Goal: Book appointment/travel/reservation

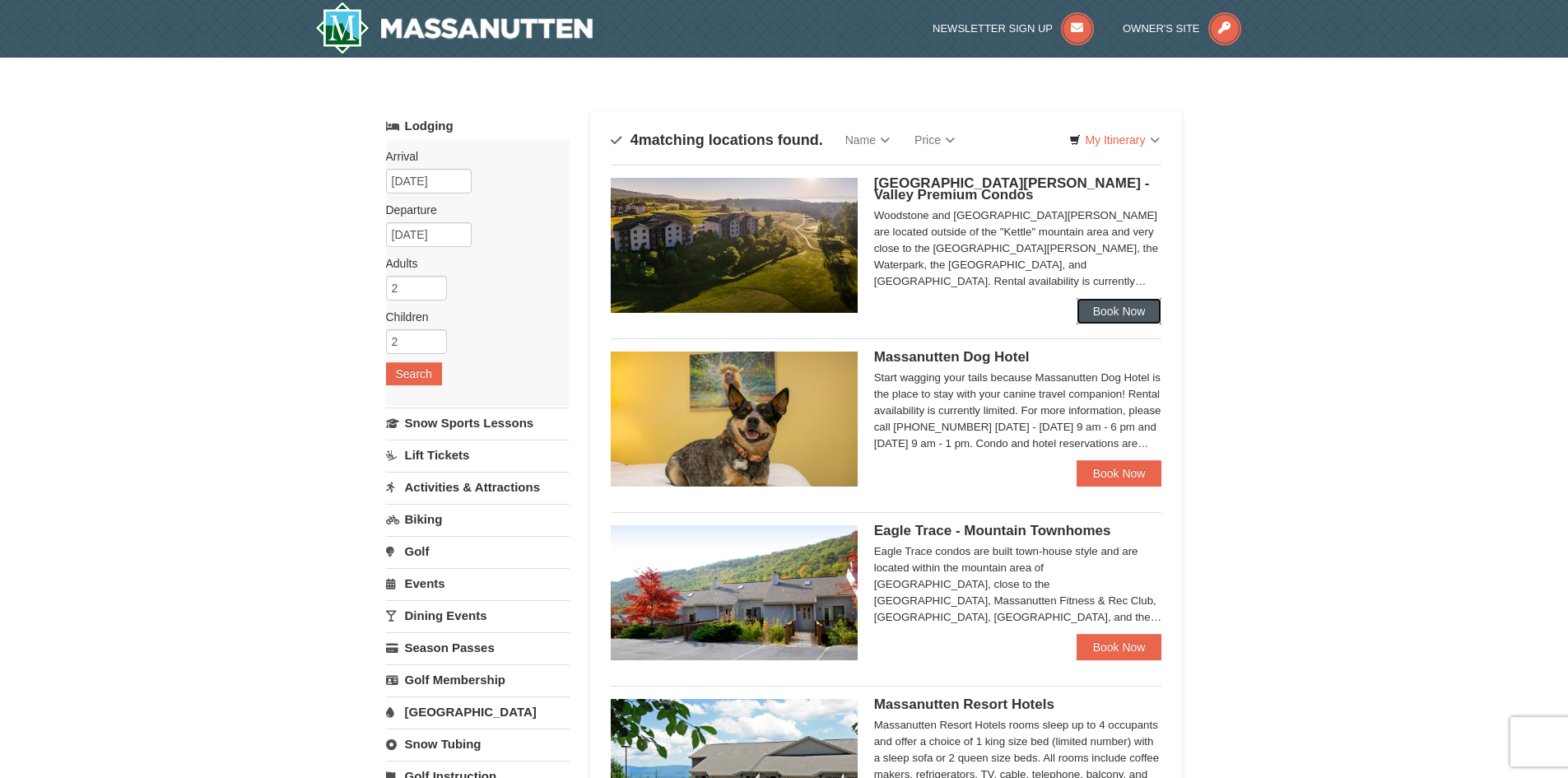
click at [1102, 310] on link "Book Now" at bounding box center [1120, 310] width 85 height 26
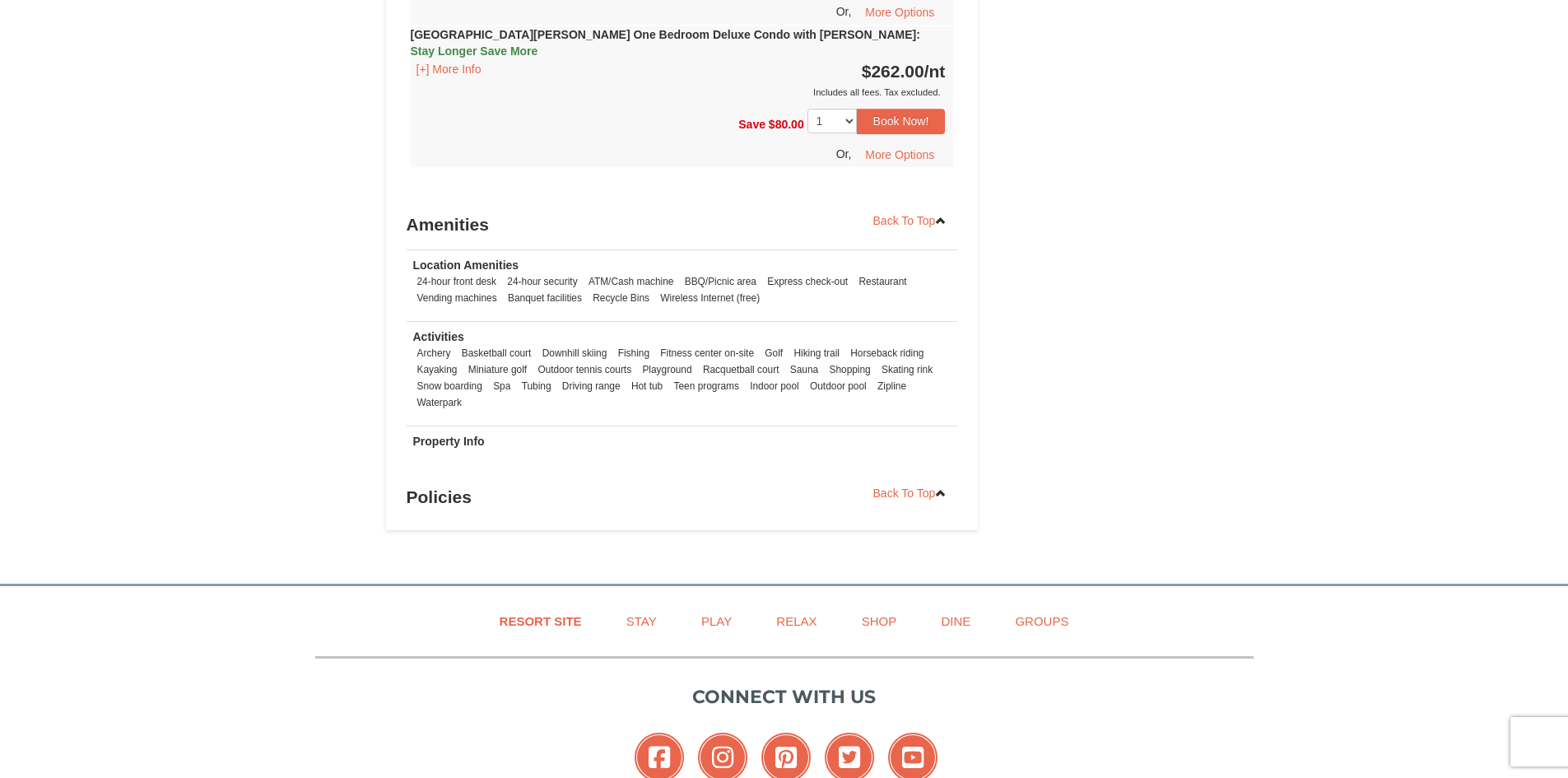
scroll to position [2057, 0]
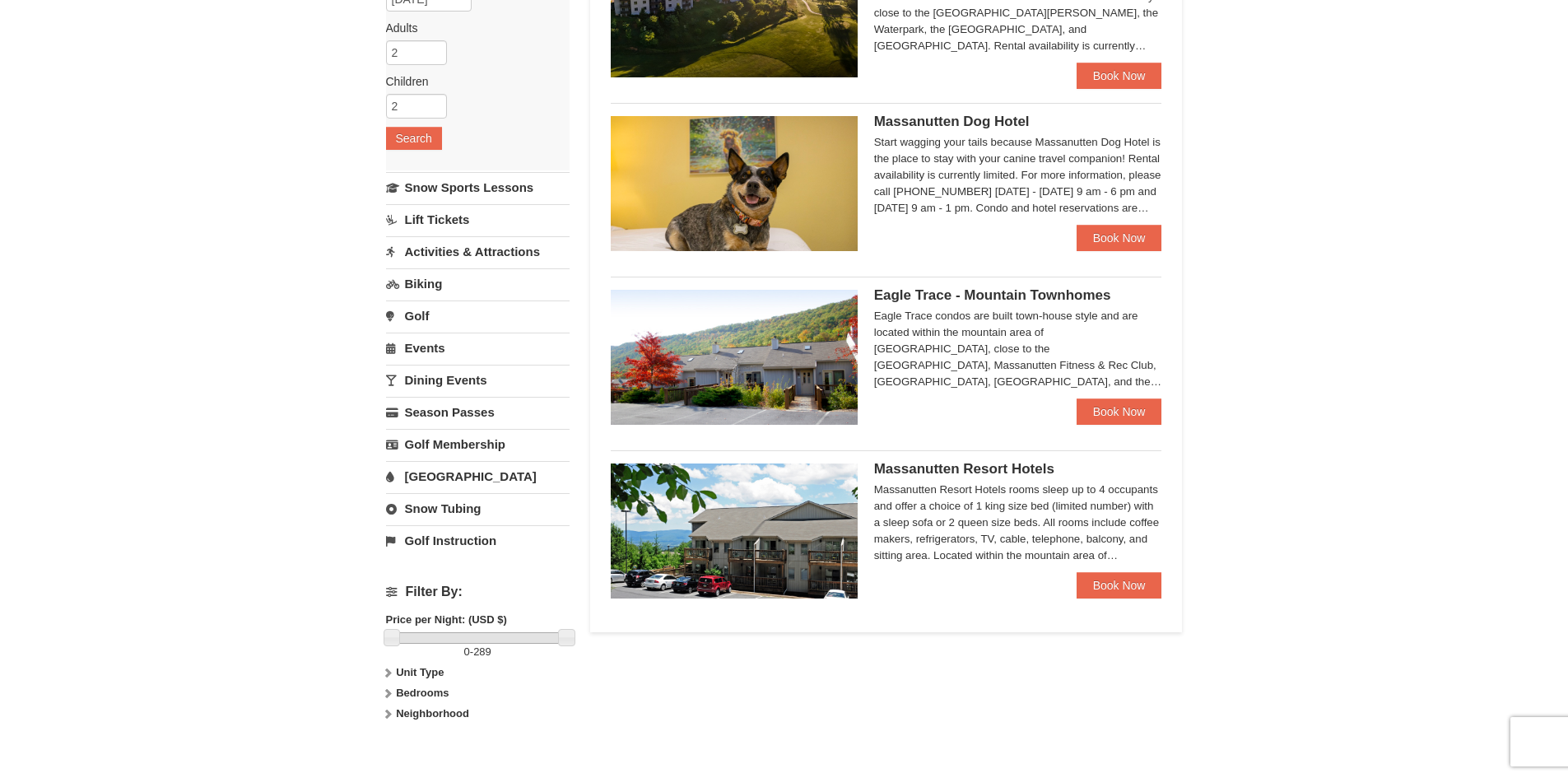
scroll to position [247, 0]
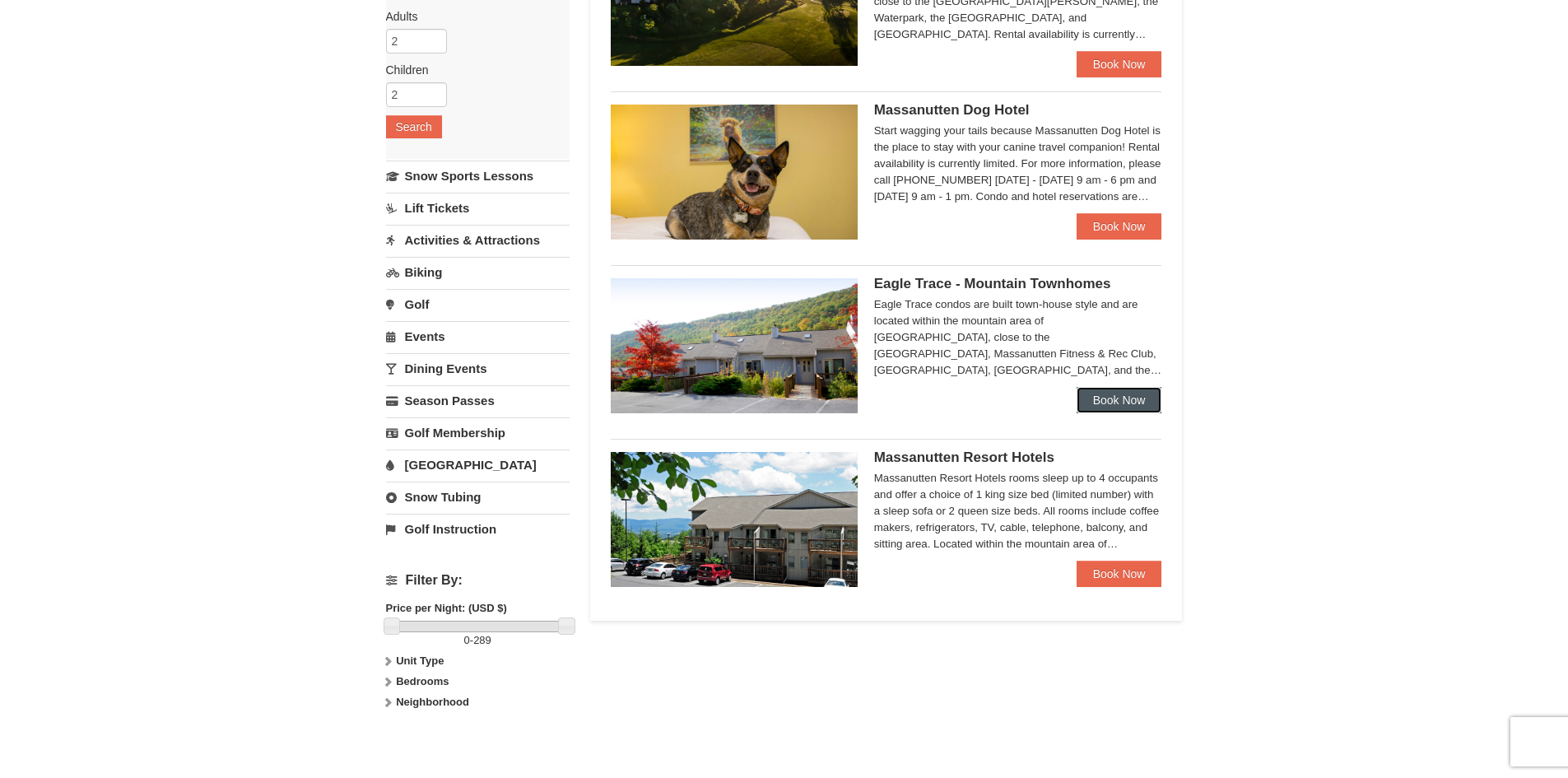
click at [1108, 397] on link "Book Now" at bounding box center [1120, 399] width 85 height 26
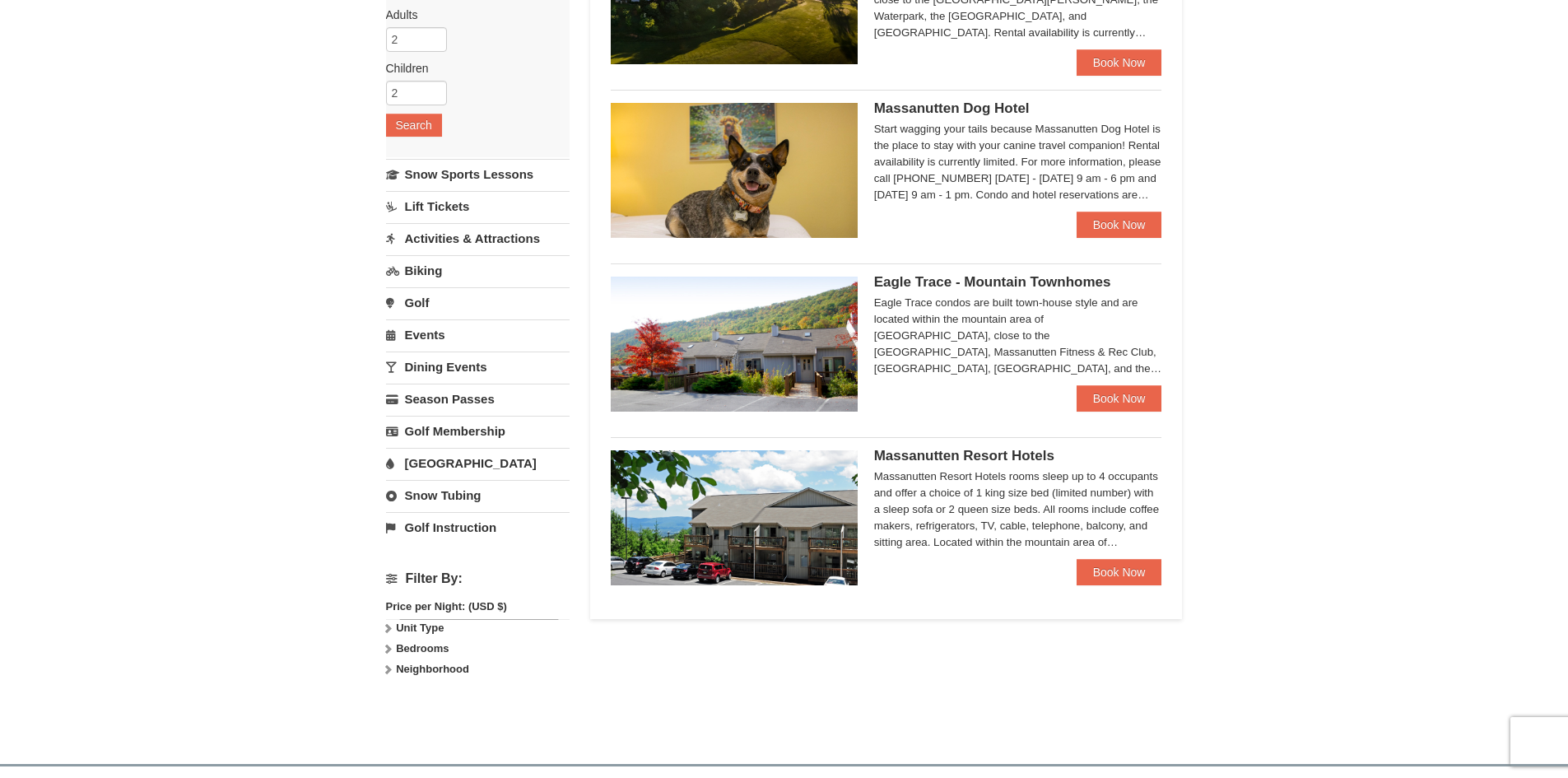
scroll to position [247, 0]
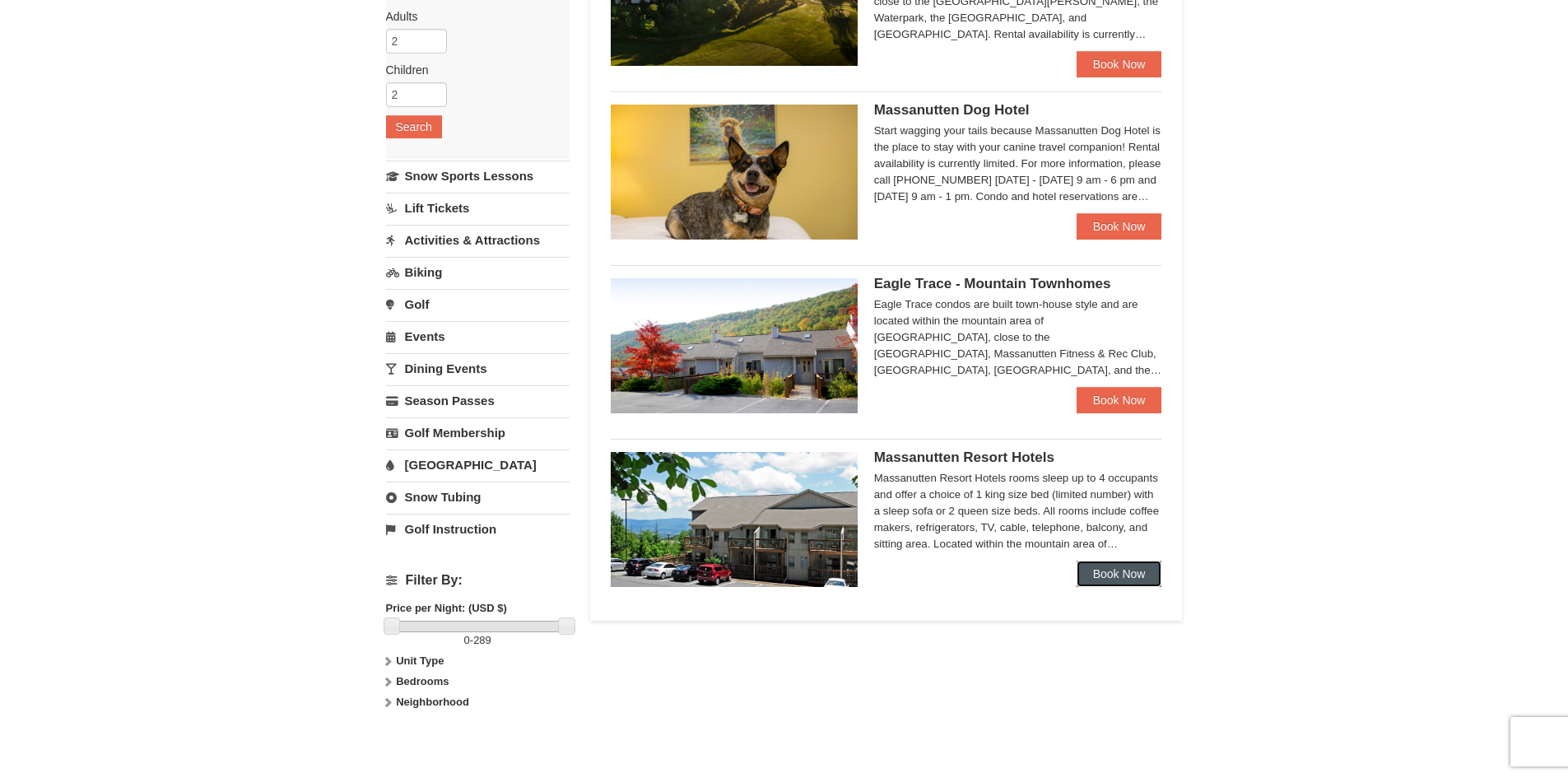
click at [1082, 569] on link "Book Now" at bounding box center [1120, 573] width 85 height 26
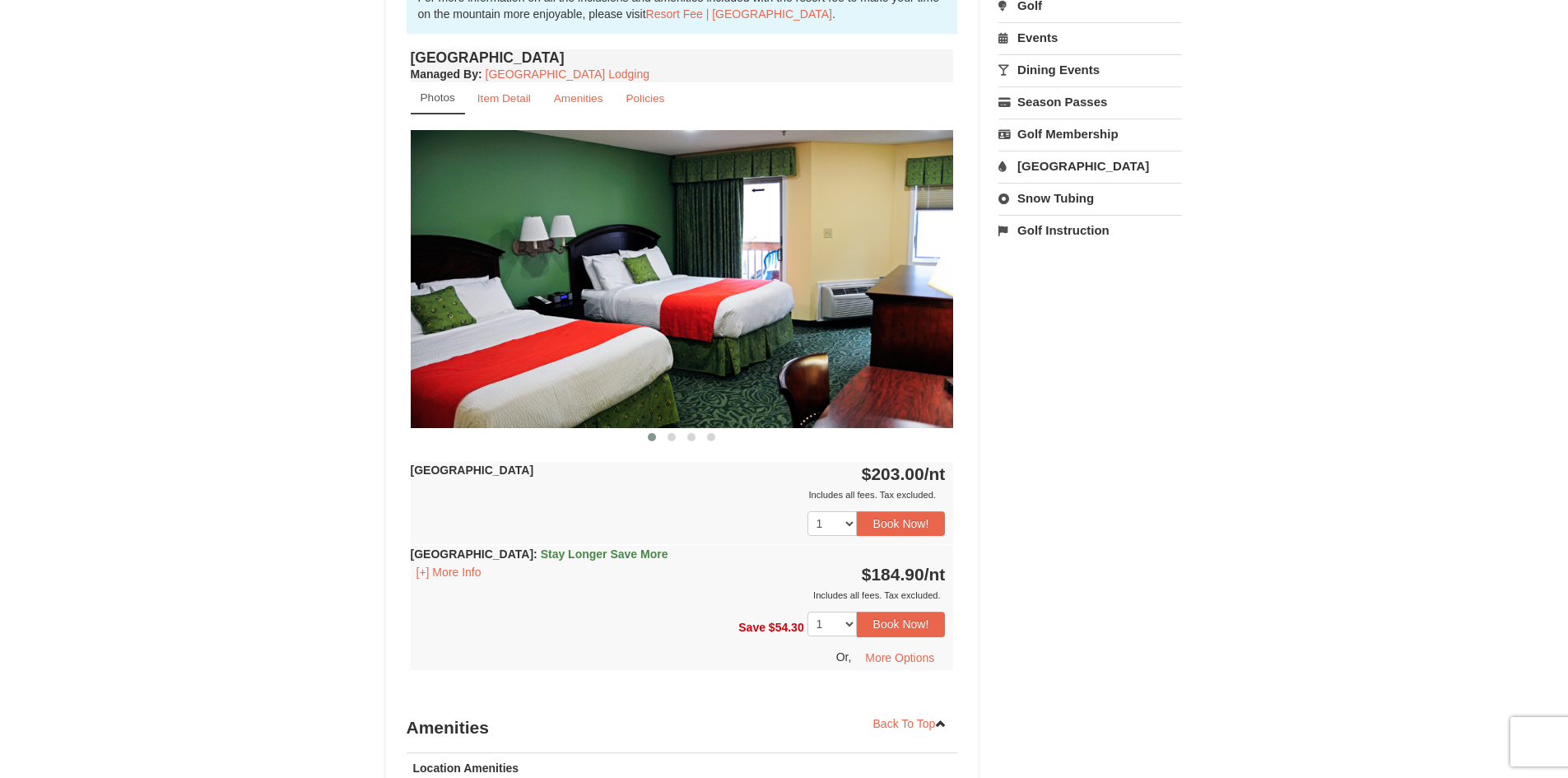
scroll to position [576, 0]
